Goal: Transaction & Acquisition: Purchase product/service

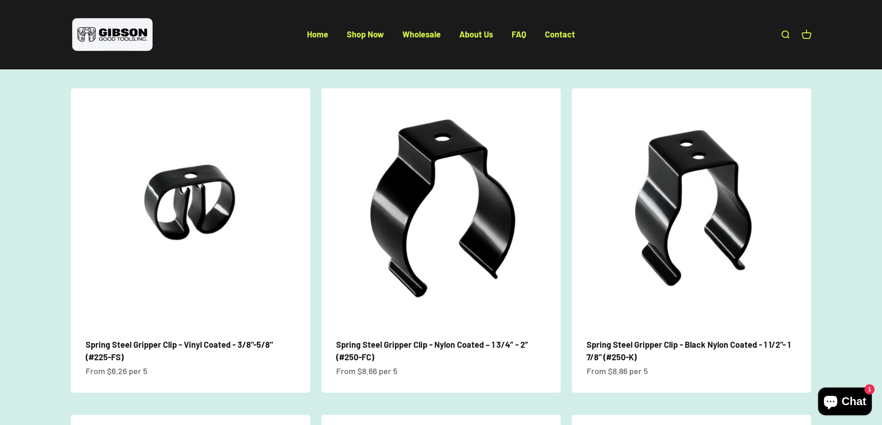
scroll to position [694, 0]
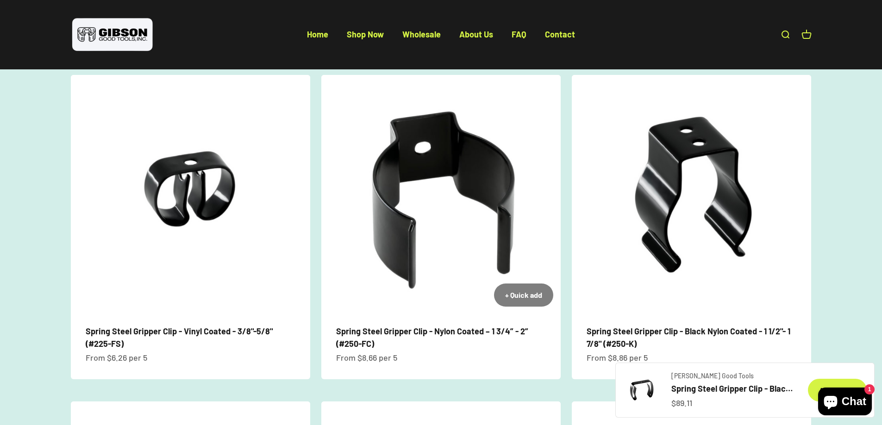
click at [429, 177] on img at bounding box center [440, 194] width 239 height 239
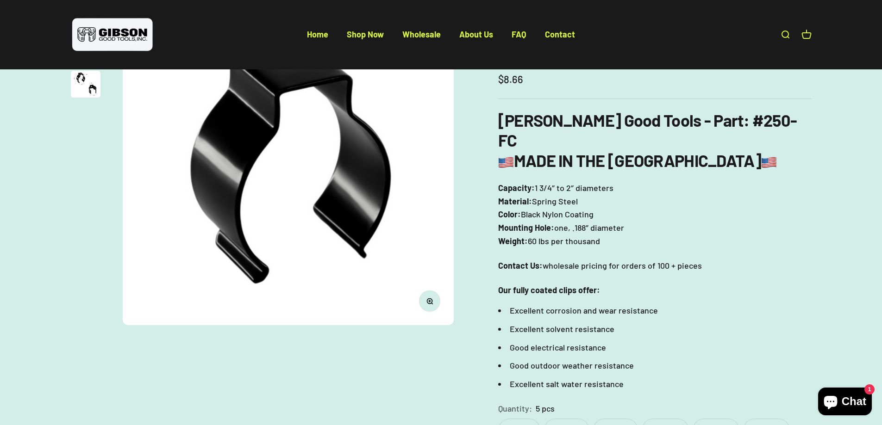
scroll to position [139, 0]
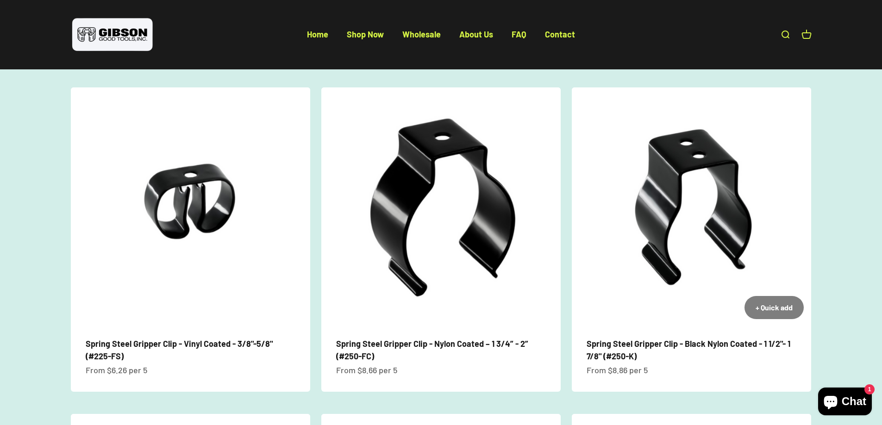
scroll to position [694, 0]
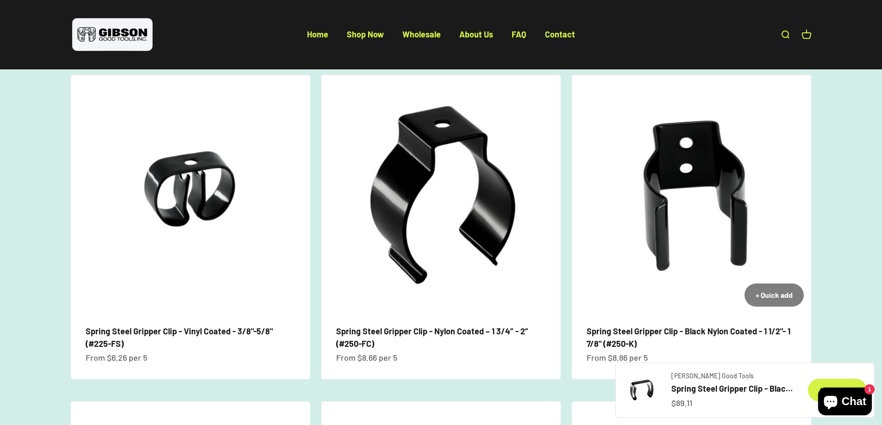
click at [690, 167] on img at bounding box center [691, 194] width 239 height 239
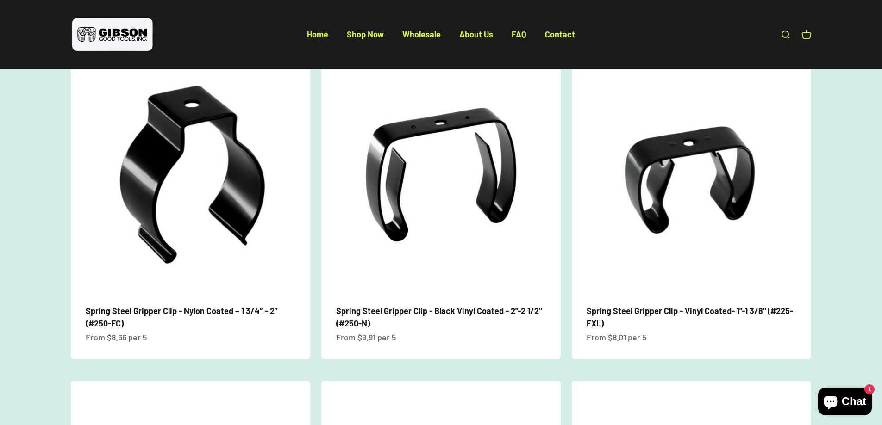
scroll to position [741, 0]
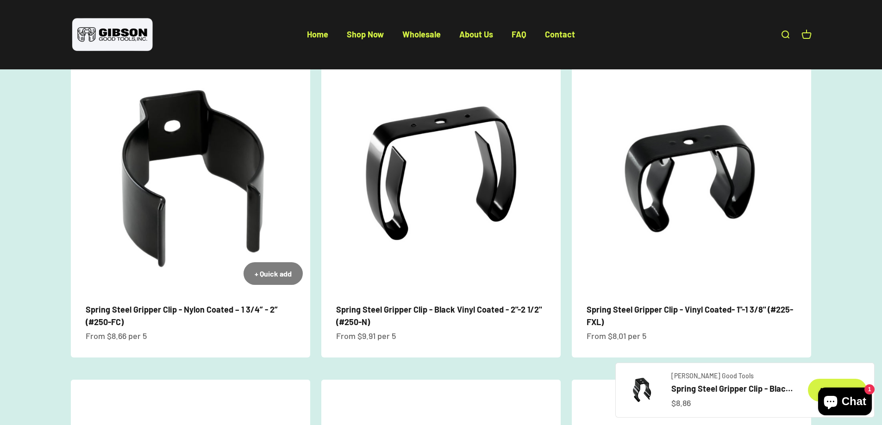
click at [171, 121] on img at bounding box center [190, 172] width 239 height 239
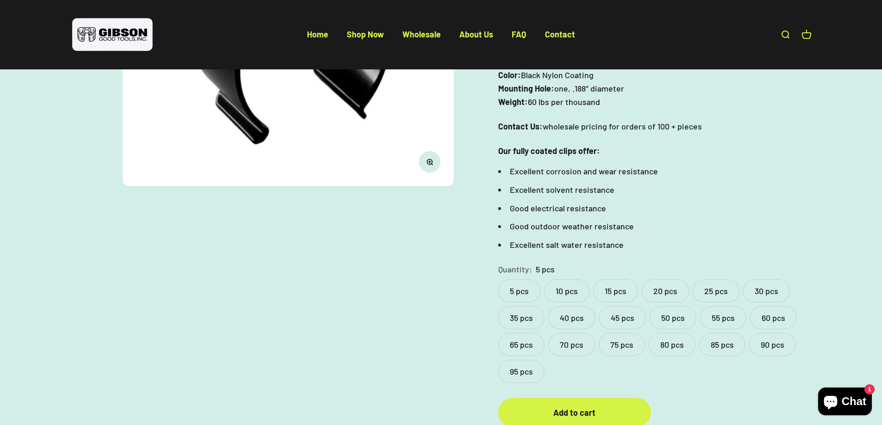
scroll to position [324, 0]
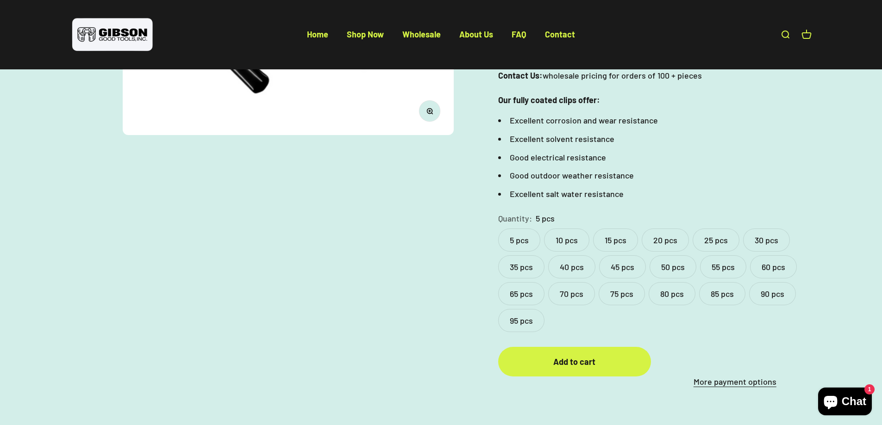
click at [663, 229] on label "20 pcs" at bounding box center [665, 240] width 47 height 23
